Goal: Book appointment/travel/reservation

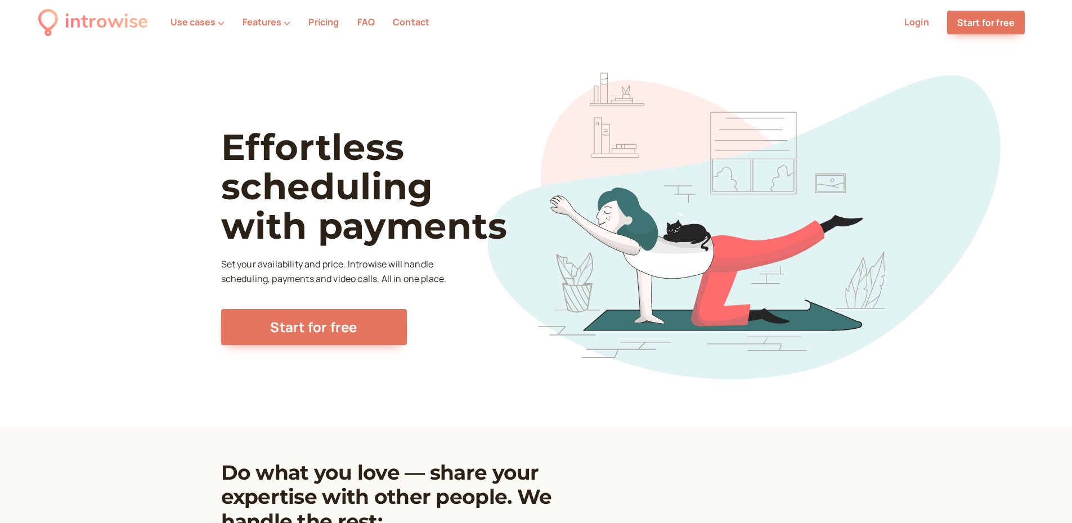
click at [904, 23] on link "Login" at bounding box center [916, 22] width 25 height 12
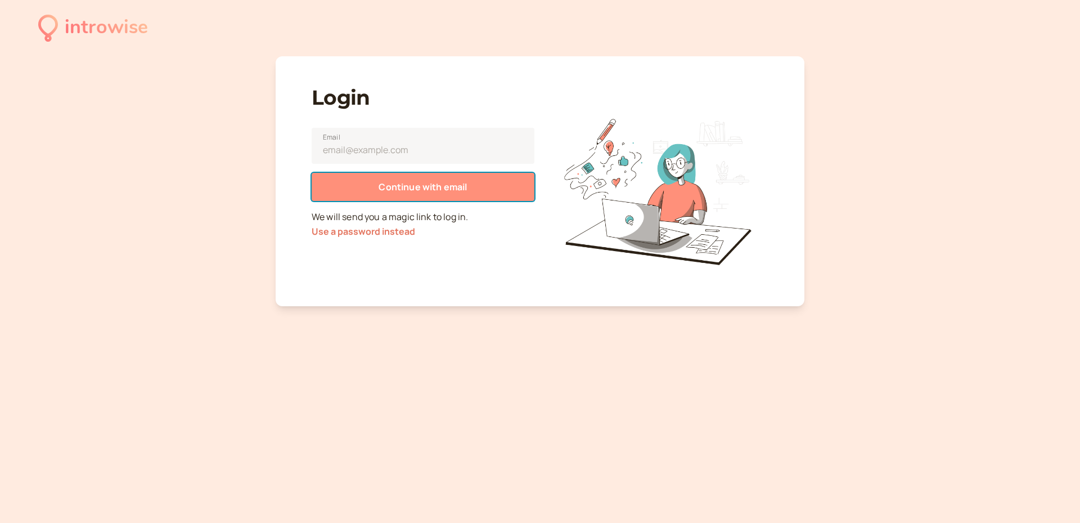
click at [411, 193] on span "Continue with email" at bounding box center [423, 187] width 88 height 12
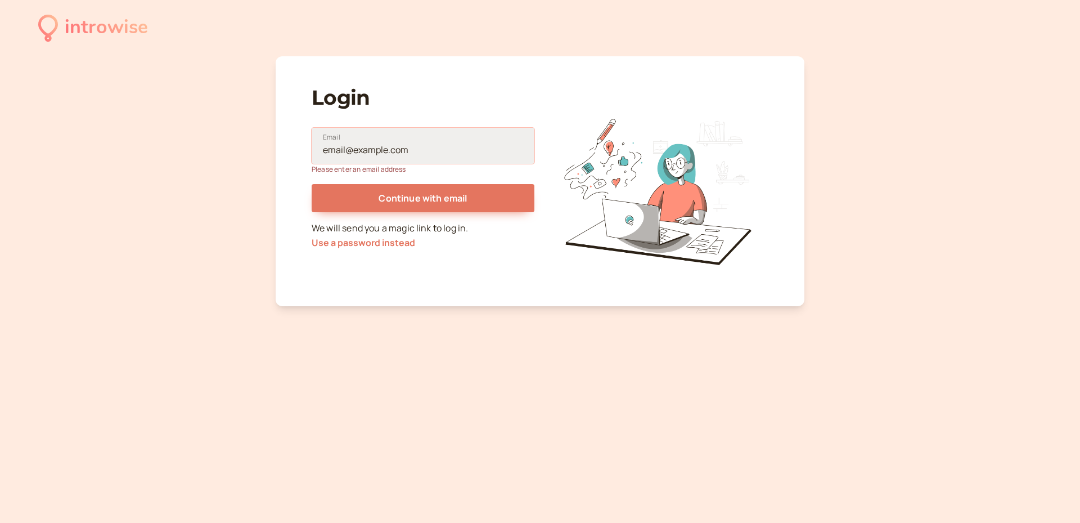
click at [393, 158] on input "Email" at bounding box center [423, 146] width 223 height 36
click at [393, 158] on input "az" at bounding box center [423, 146] width 223 height 36
type input "[EMAIL_ADDRESS][DOMAIN_NAME]"
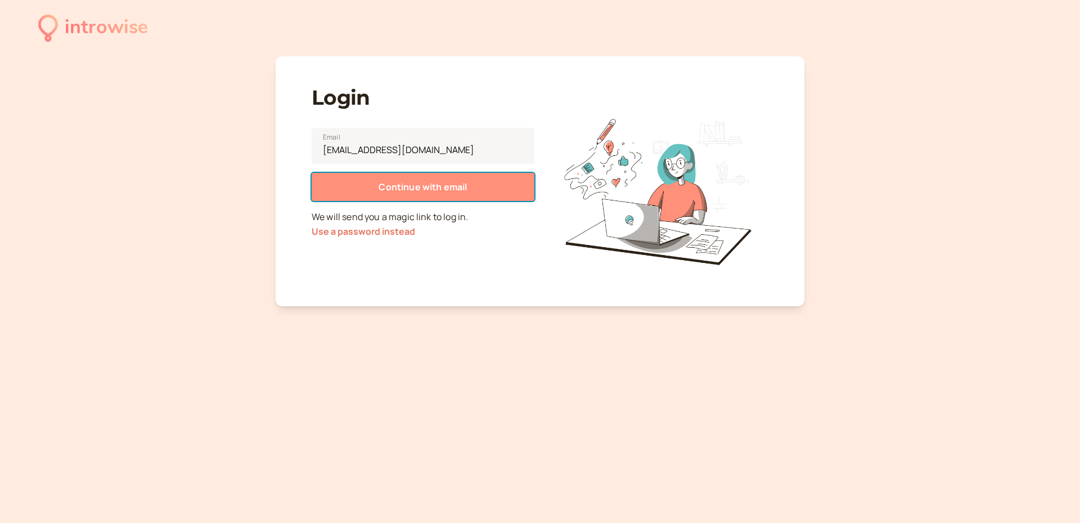
click at [411, 193] on span "Continue with email" at bounding box center [423, 187] width 88 height 12
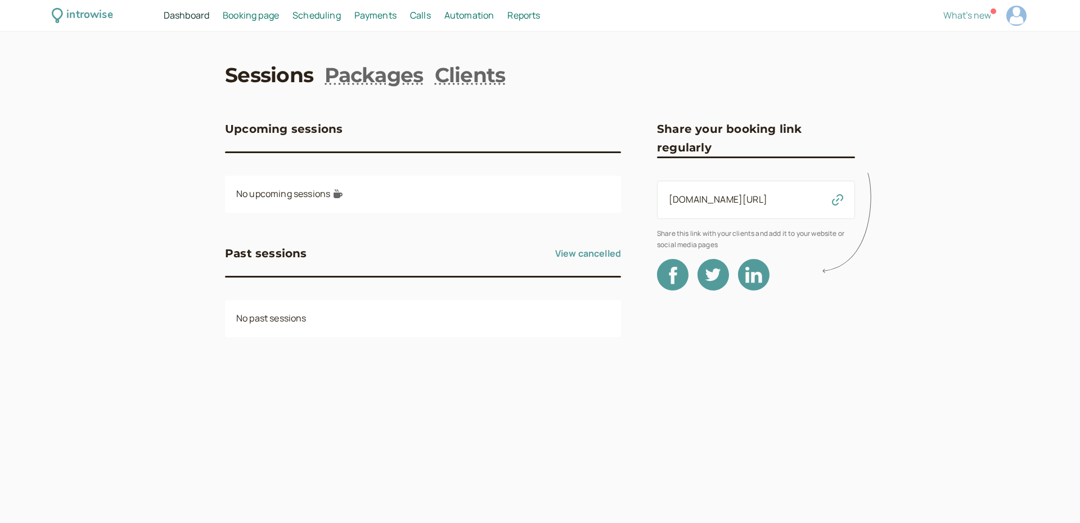
click at [705, 205] on link "[DOMAIN_NAME][URL]" at bounding box center [718, 199] width 98 height 12
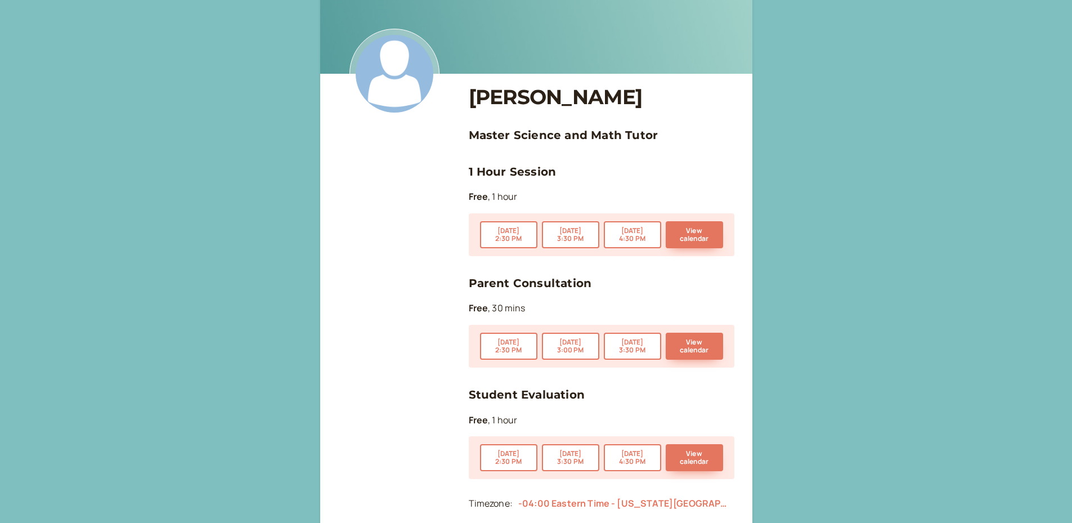
scroll to position [69, 0]
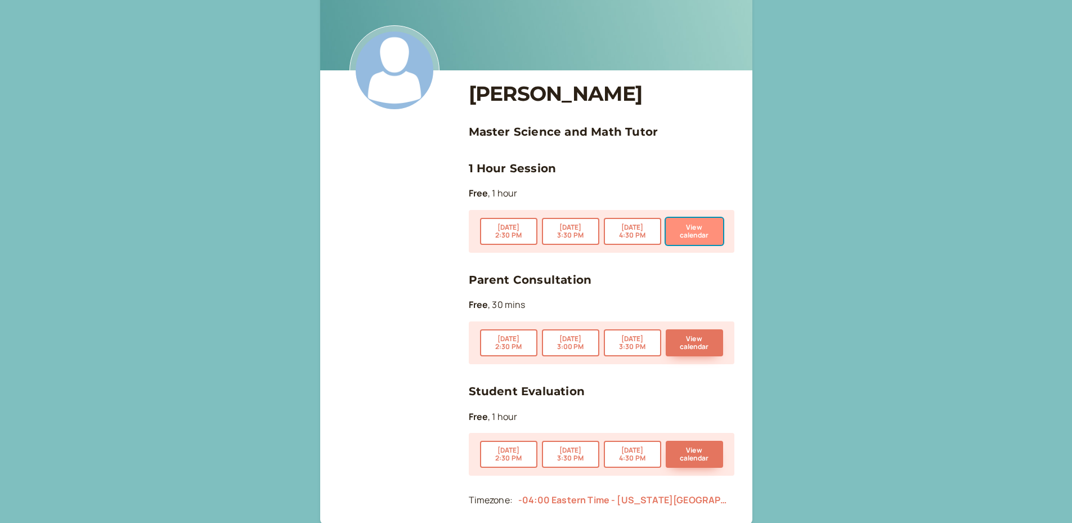
click at [706, 233] on button "View calendar" at bounding box center [693, 231] width 57 height 27
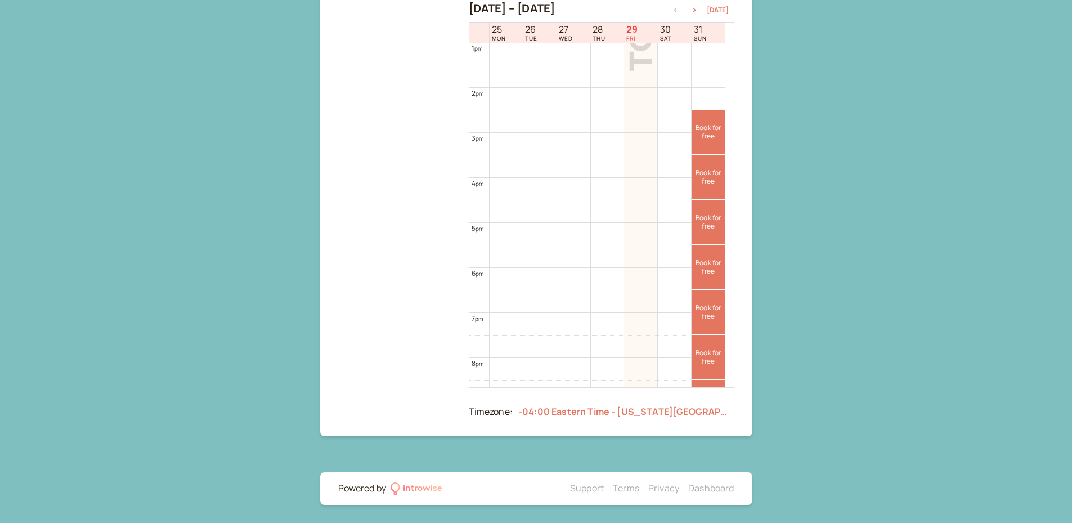
scroll to position [586, 0]
click at [637, 361] on td at bounding box center [607, 368] width 236 height 23
click at [706, 209] on link "Book for free free" at bounding box center [707, 221] width 33 height 44
